Goal: Information Seeking & Learning: Learn about a topic

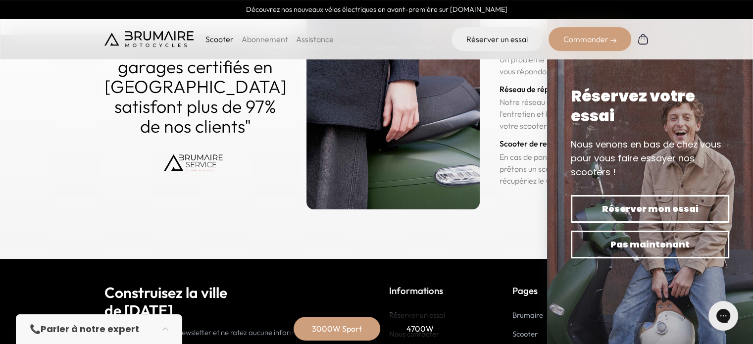
scroll to position [4691, 0]
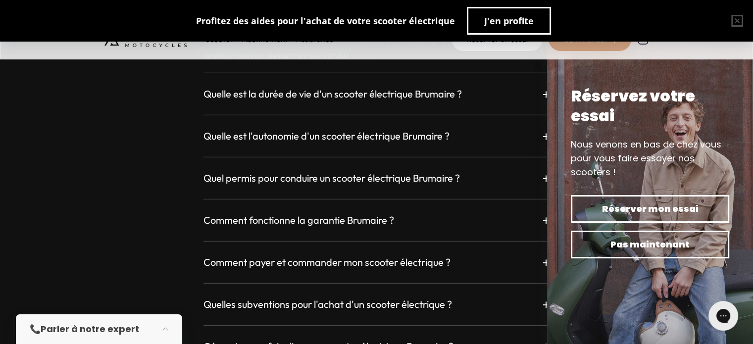
scroll to position [2722, 0]
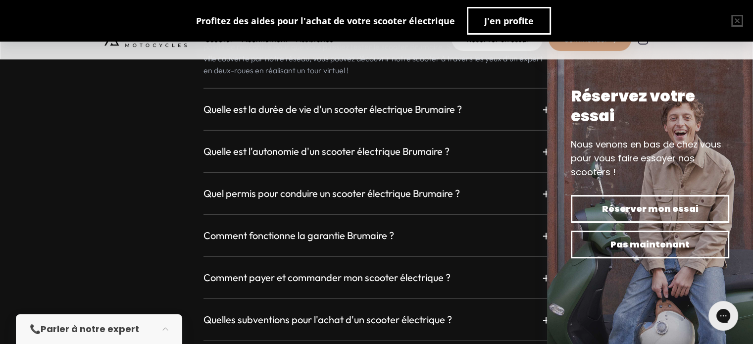
click at [353, 187] on h3 "Quel permis pour conduire un scooter électrique Brumaire ?" at bounding box center [331, 194] width 256 height 14
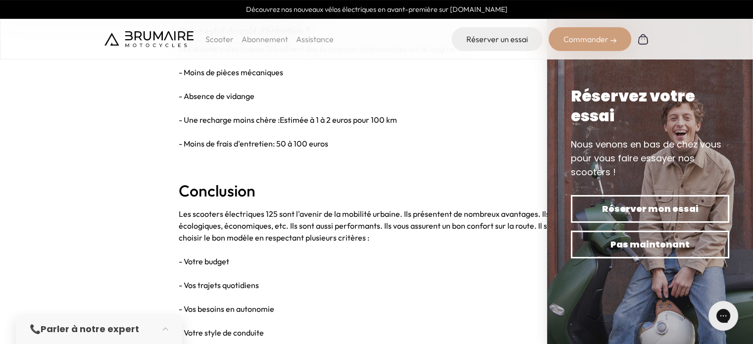
scroll to position [2574, 0]
